Goal: Task Accomplishment & Management: Manage account settings

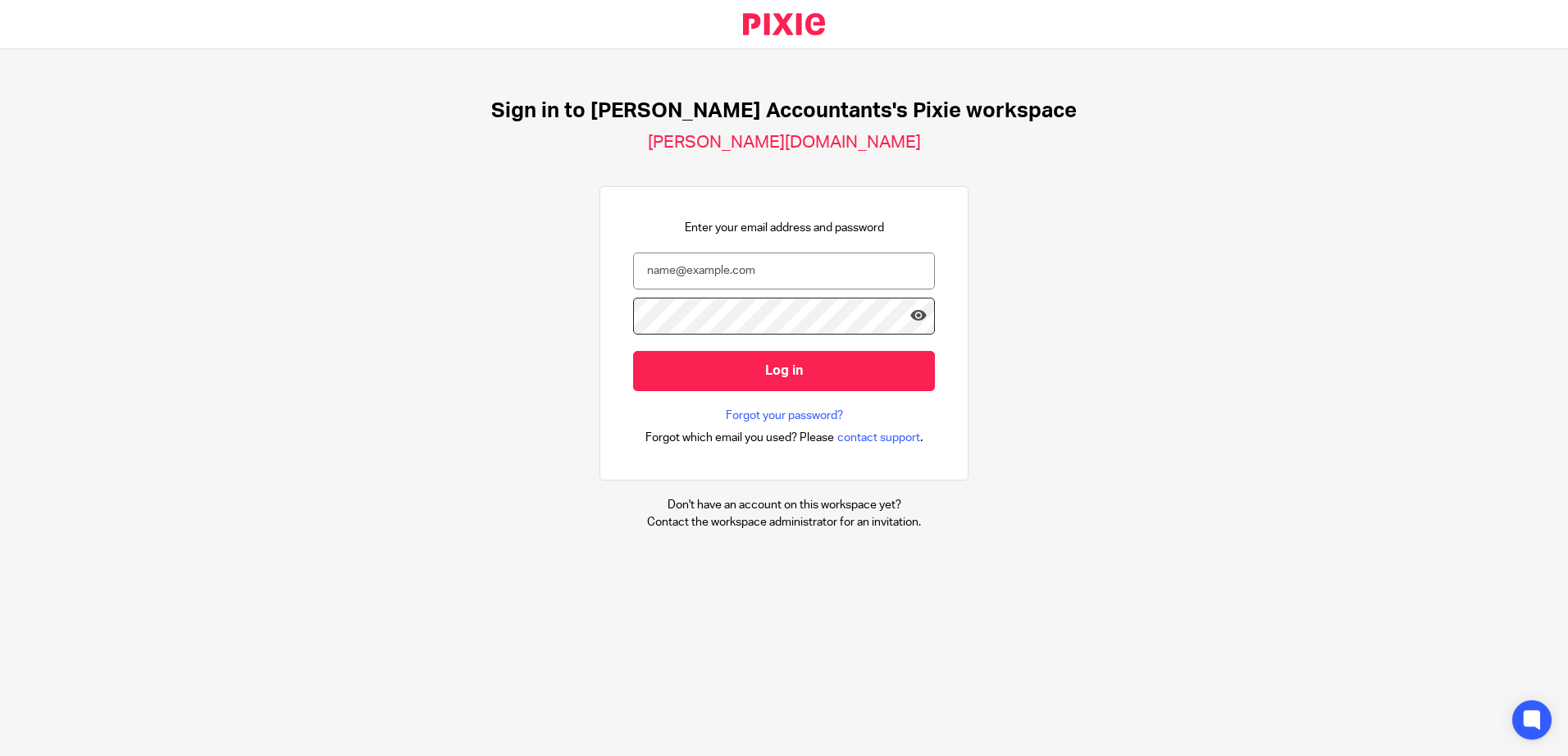
click at [730, 262] on input "email" at bounding box center [784, 271] width 302 height 37
type input "R"
type input "rachel@lockhartamin.co.uk"
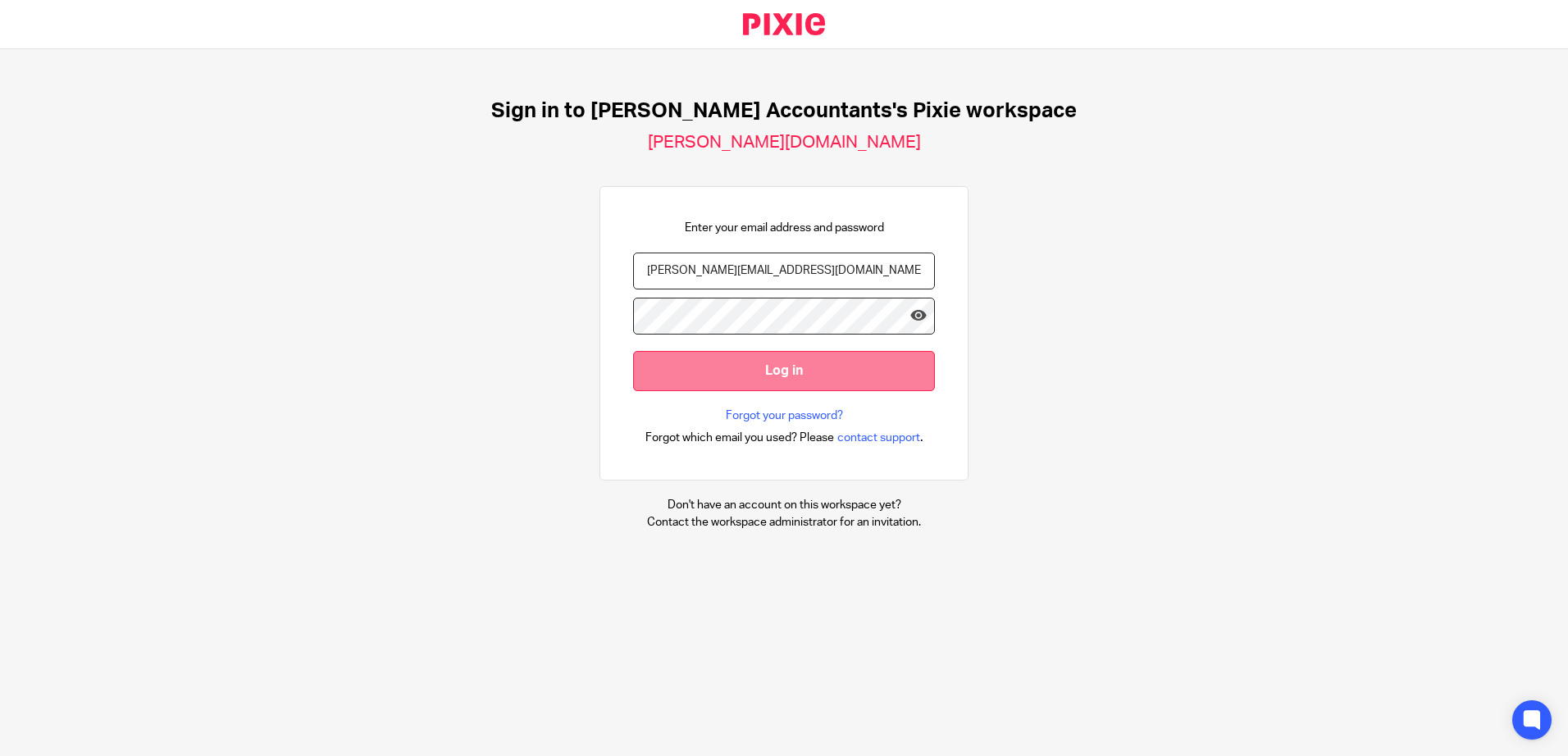
click at [844, 378] on input "Log in" at bounding box center [784, 371] width 302 height 40
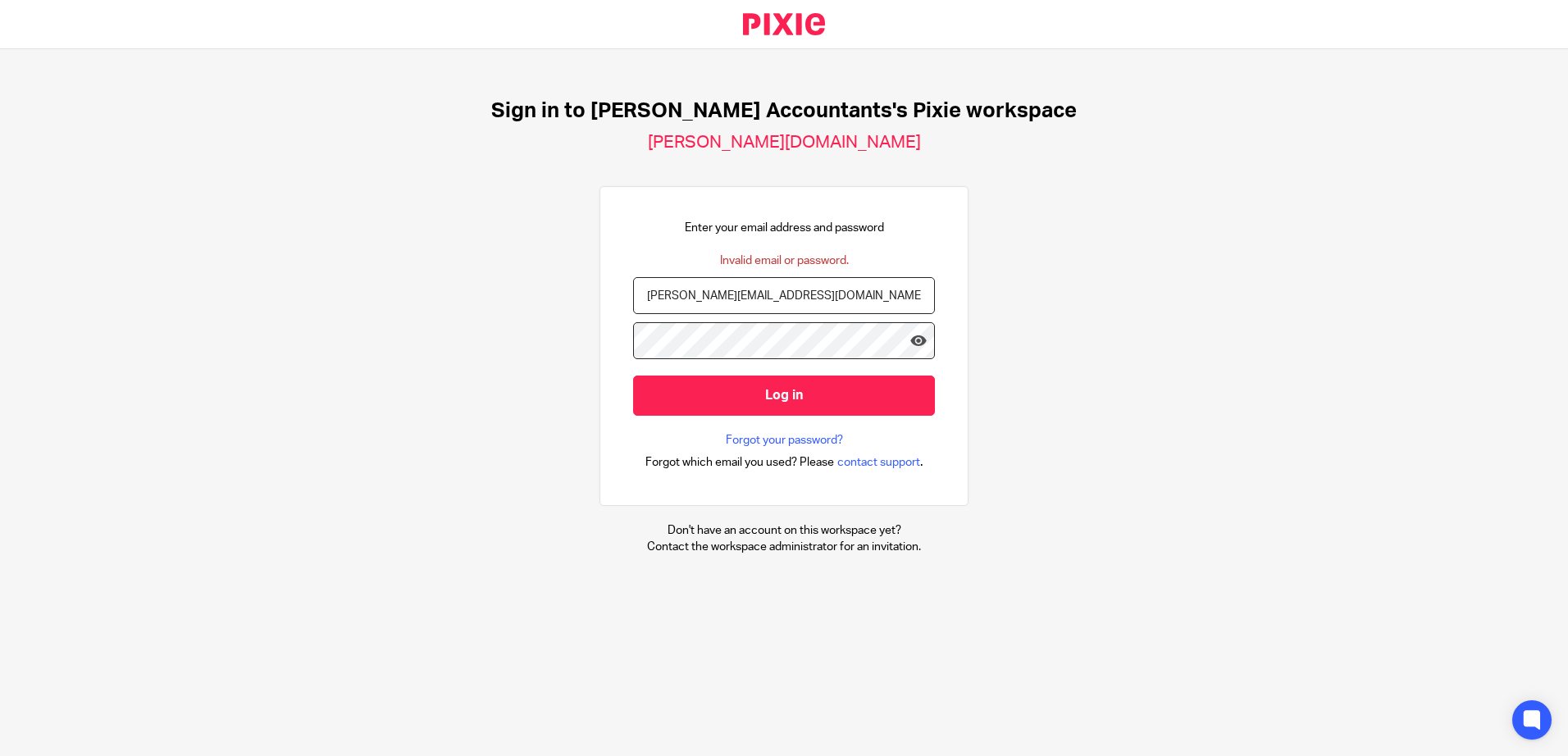
click at [796, 296] on input "rachel@lockhartamin.co.uk" at bounding box center [784, 296] width 302 height 37
click at [812, 441] on link "Forgot your password?" at bounding box center [785, 440] width 117 height 16
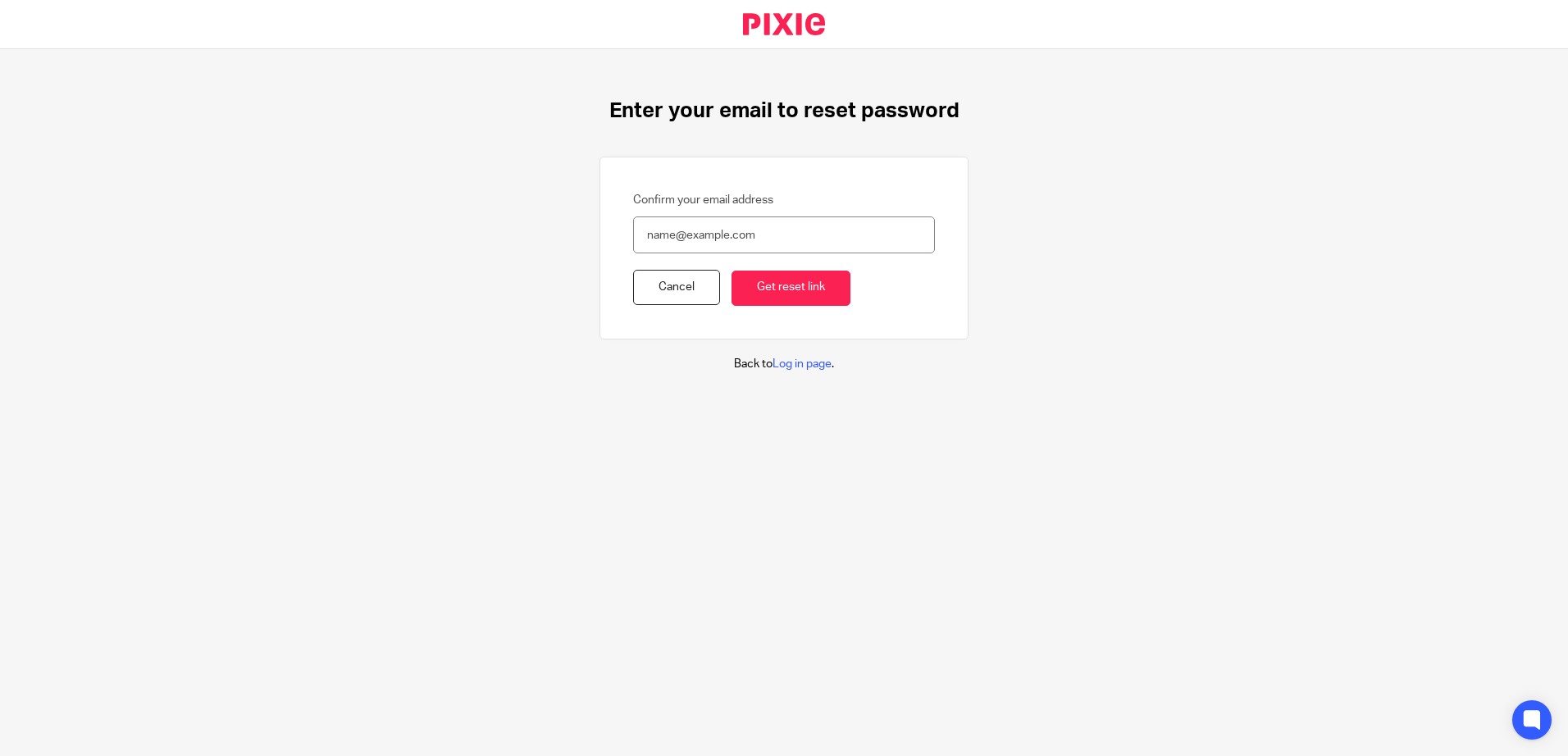
click at [661, 228] on input "Confirm your email address" at bounding box center [784, 234] width 302 height 37
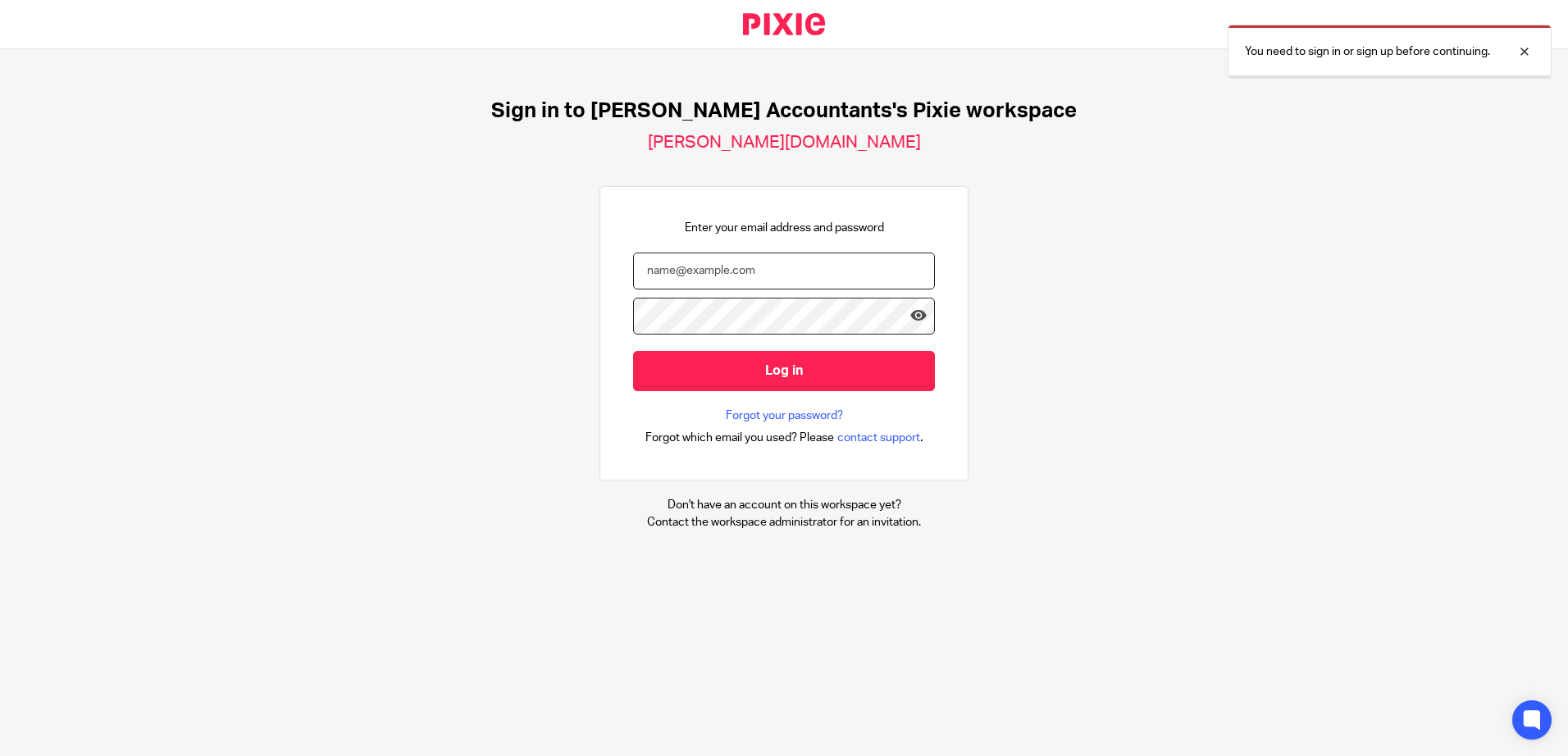
click at [719, 272] on input "email" at bounding box center [784, 271] width 302 height 37
type input "rachel@lockhartamin.co.uk"
click at [794, 411] on link "Forgot your password?" at bounding box center [785, 415] width 117 height 16
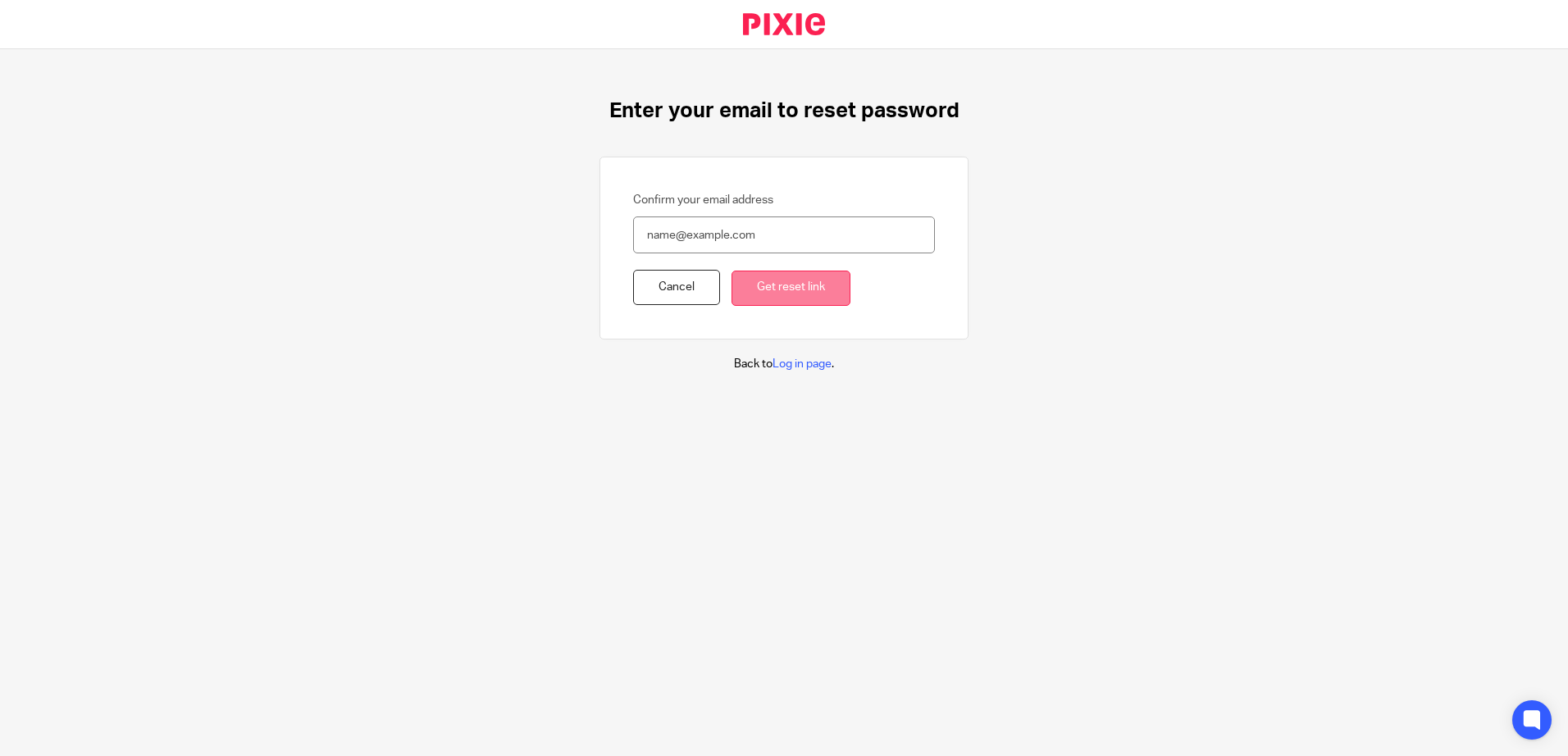
click at [747, 288] on input "Get reset link" at bounding box center [791, 288] width 119 height 36
click at [754, 243] on input "Confirm your email address" at bounding box center [784, 234] width 302 height 37
type input "rachel@lockhartamin.co.uk"
click at [759, 290] on input "Get reset link" at bounding box center [791, 288] width 119 height 36
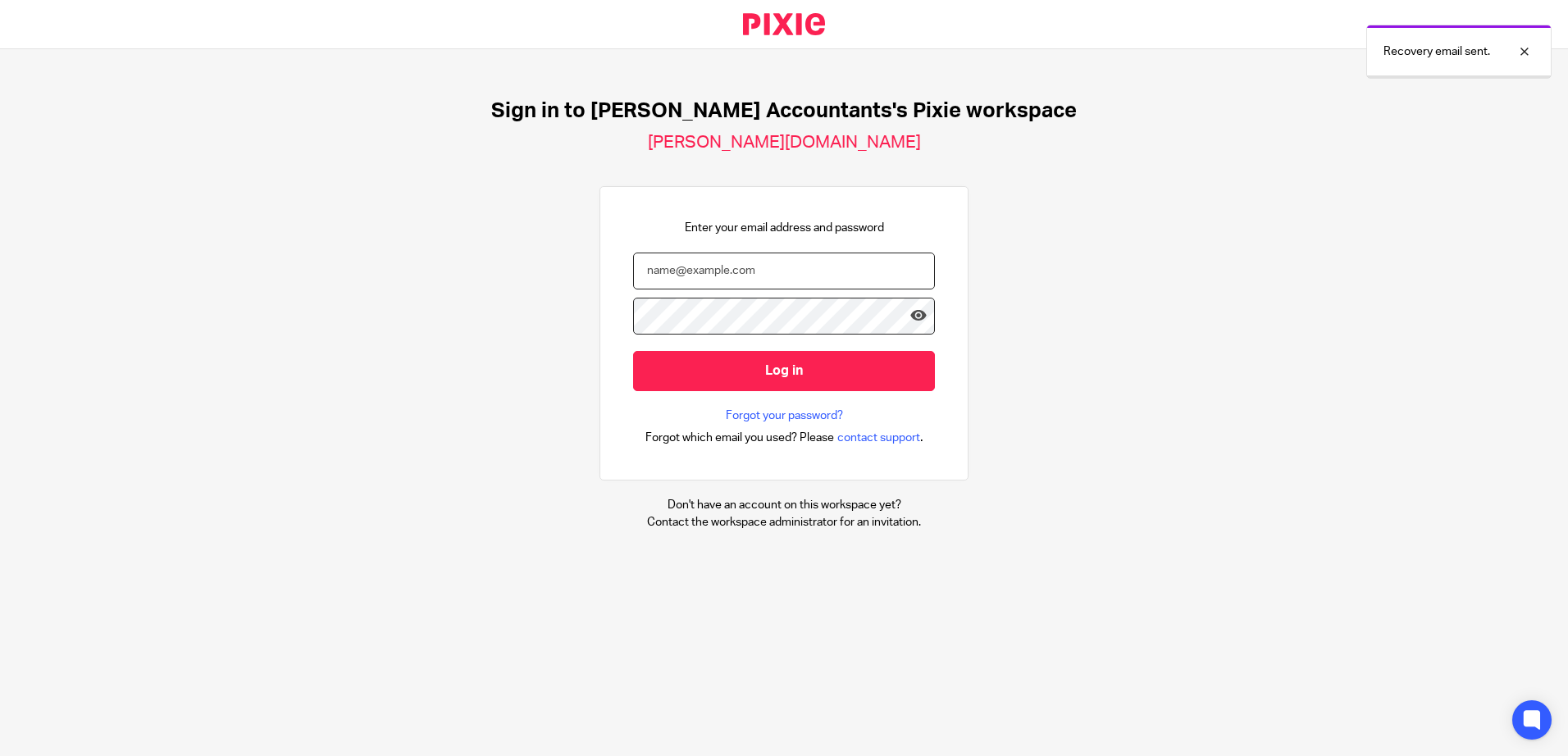
click at [747, 276] on input "email" at bounding box center [784, 271] width 302 height 37
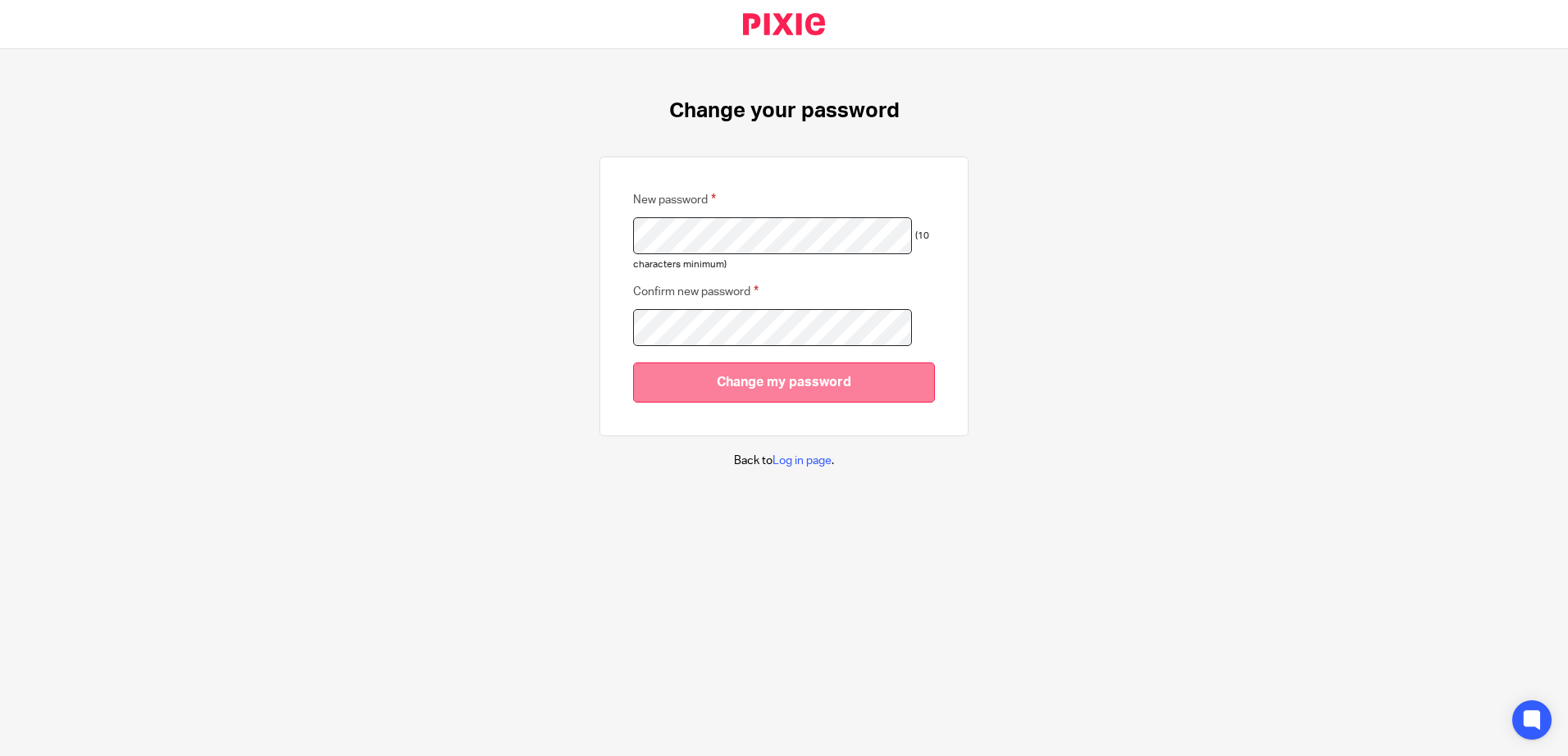
click at [768, 385] on input "Change my password" at bounding box center [784, 382] width 302 height 40
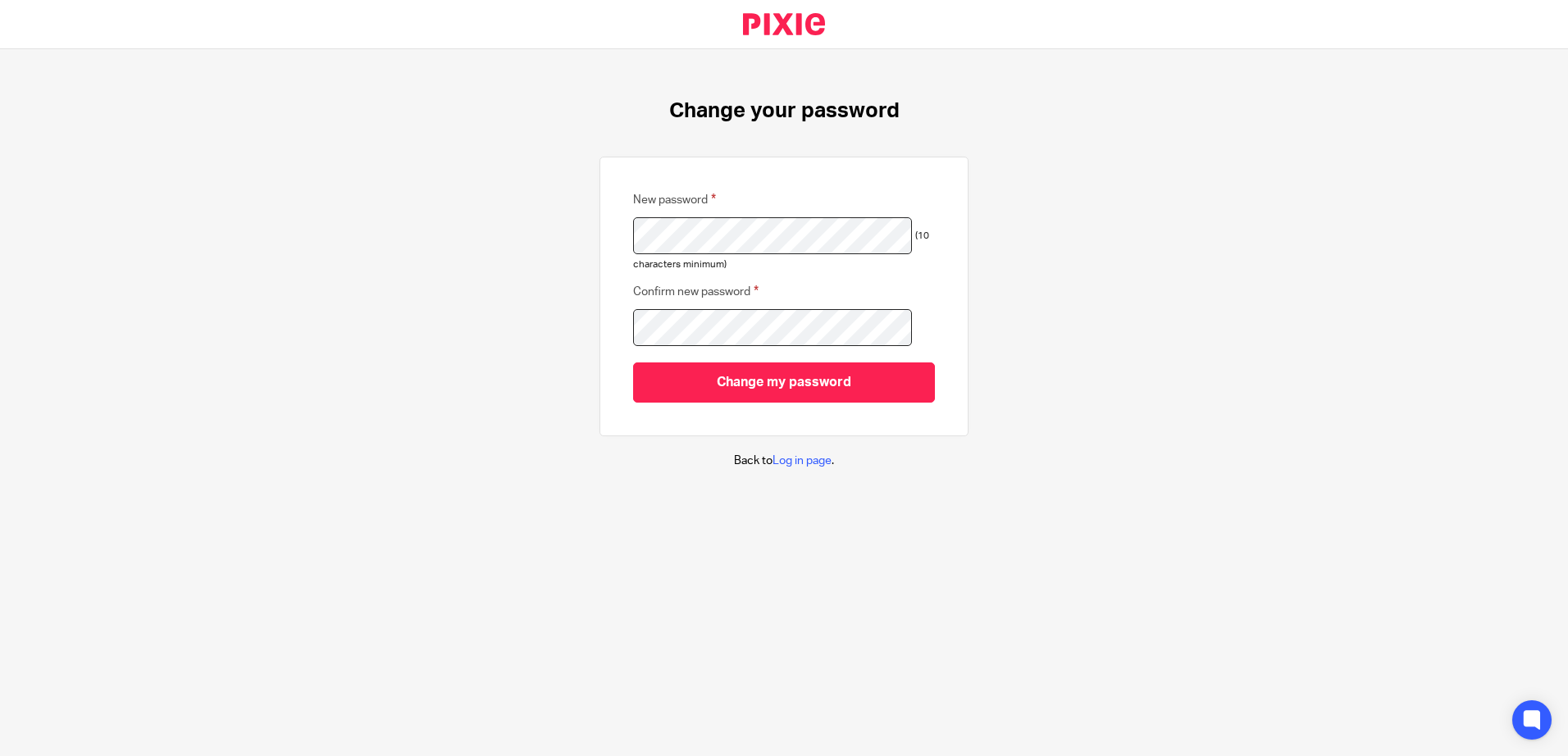
click at [733, 402] on div "New password (10 characters minimum) Confirm new password Change my password" at bounding box center [784, 296] width 369 height 280
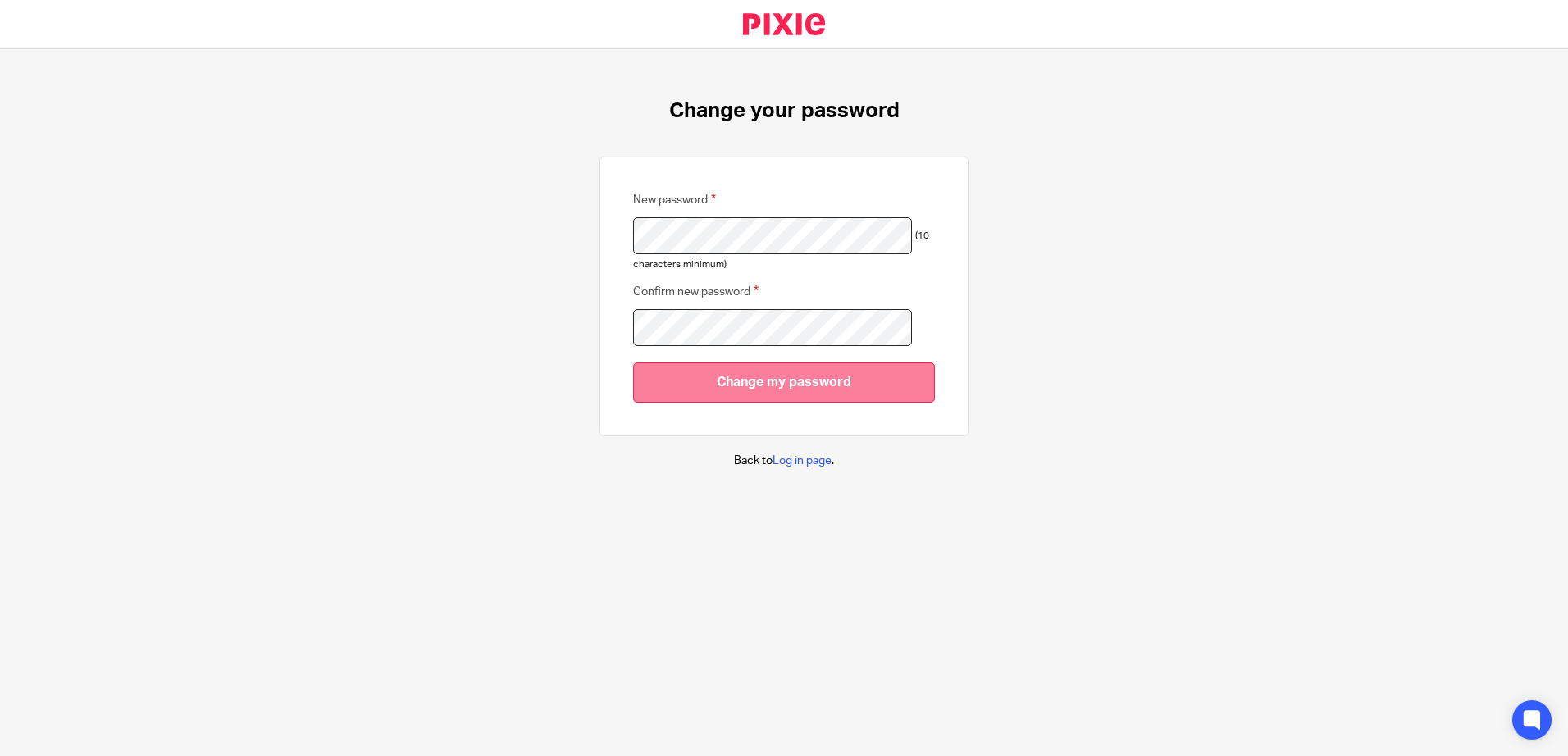
click at [728, 383] on input "Change my password" at bounding box center [784, 382] width 302 height 40
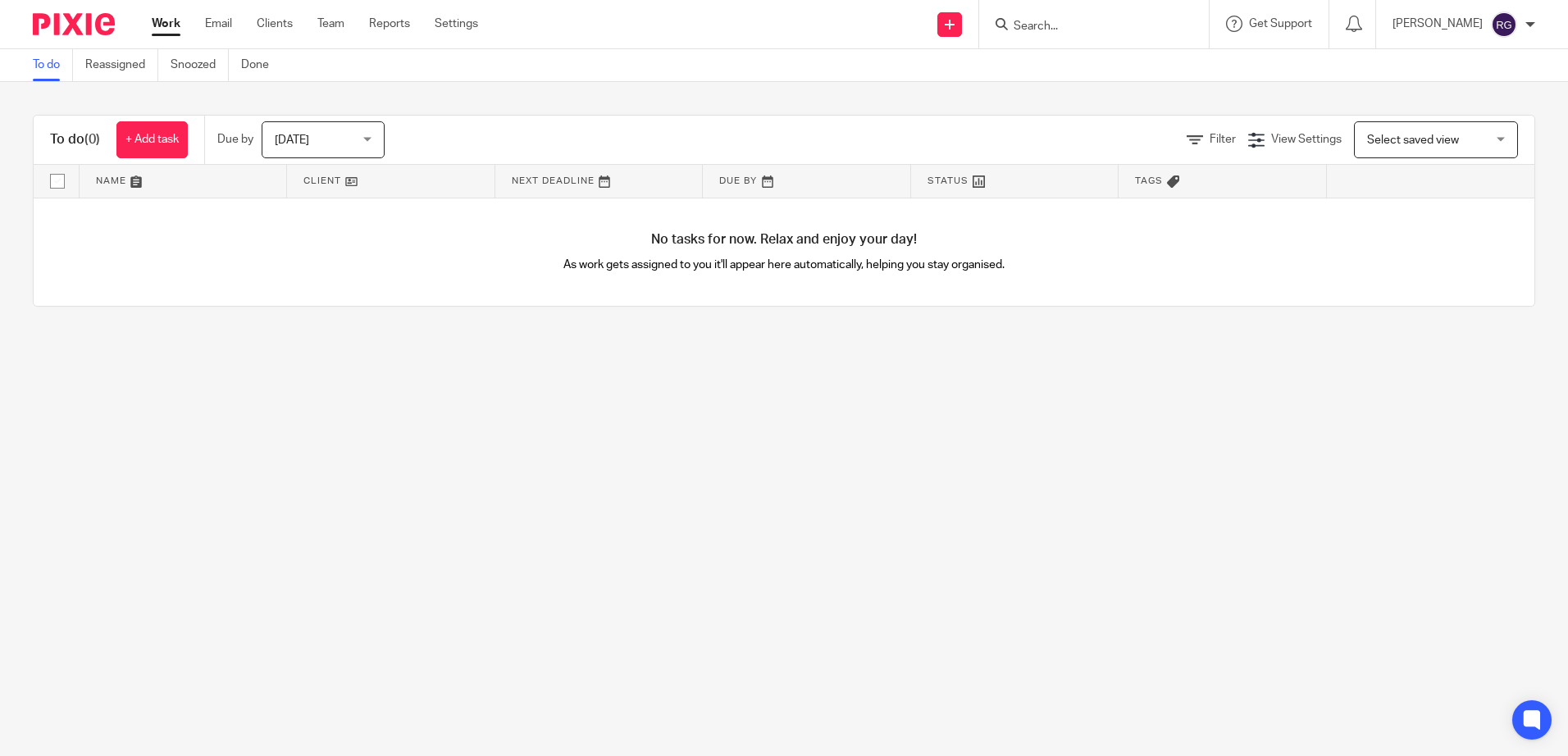
click at [1094, 14] on form at bounding box center [1099, 24] width 175 height 20
click at [1051, 32] on input "Search" at bounding box center [1086, 26] width 148 height 14
type input "gm f"
click at [1063, 62] on link at bounding box center [1122, 64] width 227 height 25
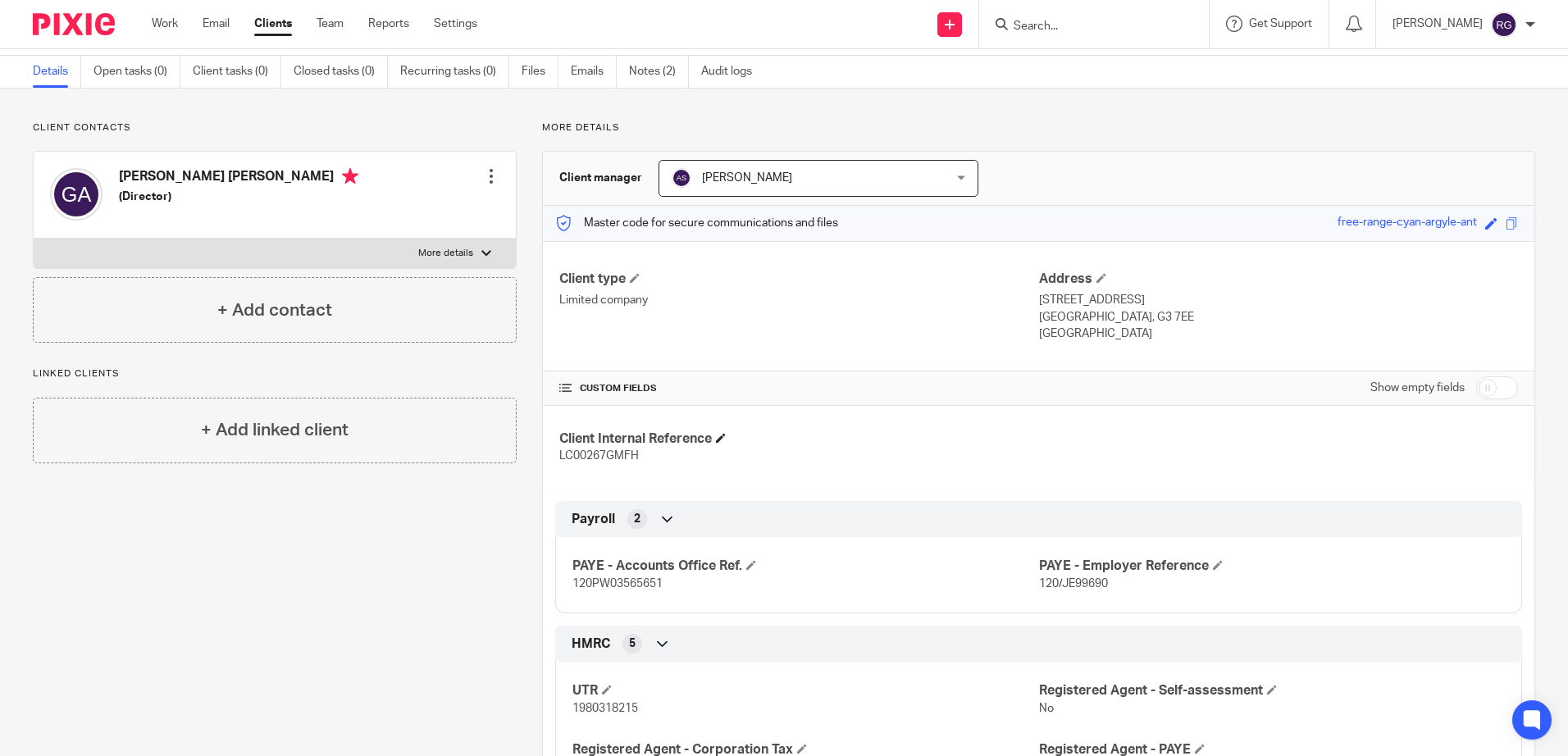
scroll to position [82, 0]
